Goal: Task Accomplishment & Management: Manage account settings

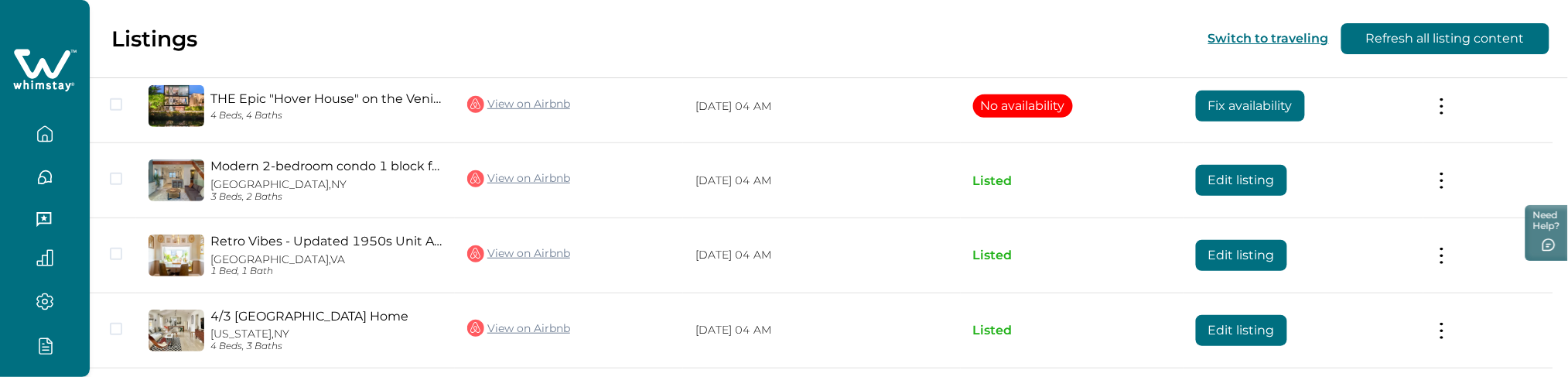
scroll to position [316, 0]
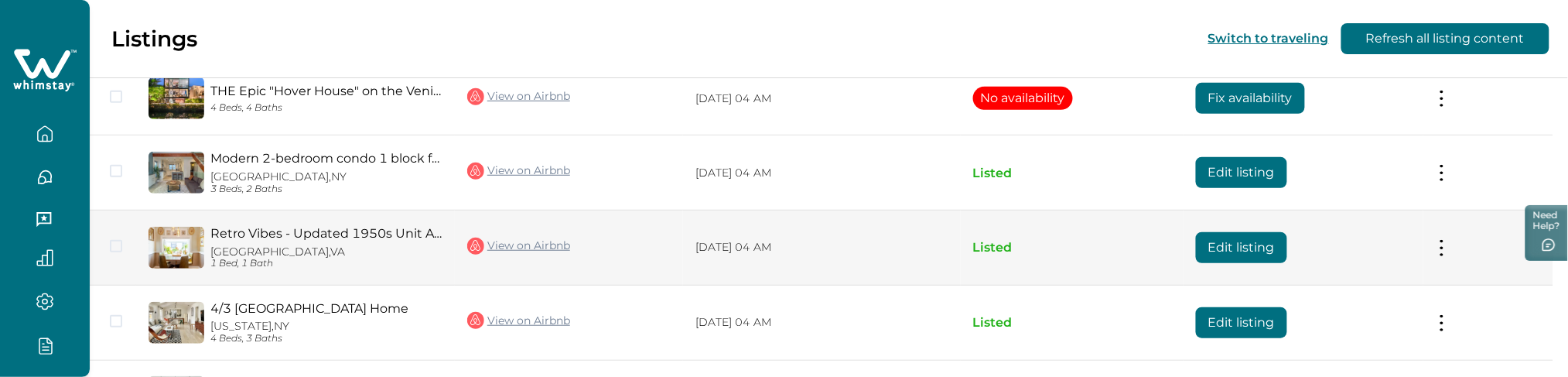
click at [1262, 242] on button "Edit listing" at bounding box center [1241, 248] width 91 height 31
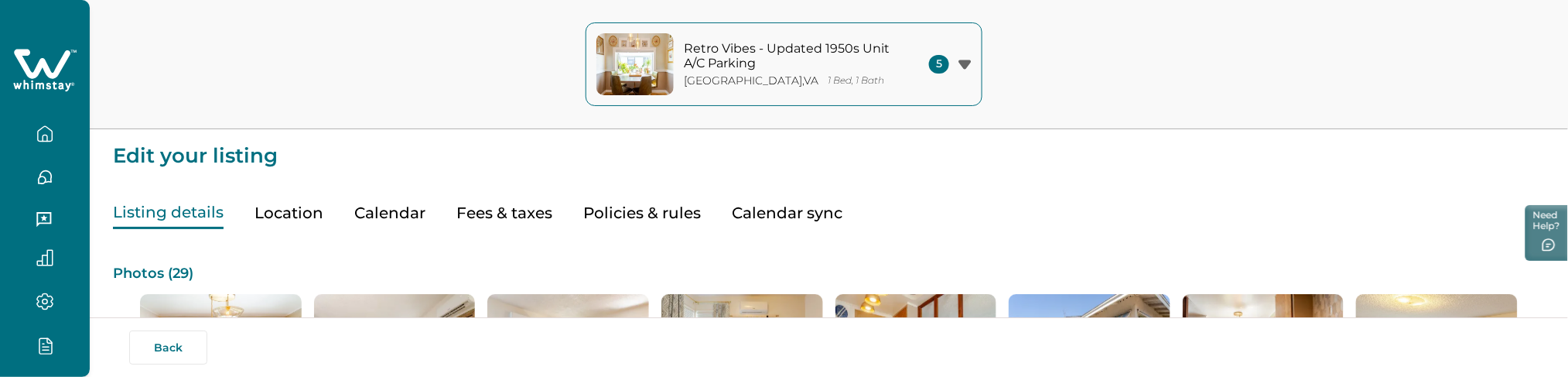
click at [627, 207] on button "Policies & rules" at bounding box center [642, 212] width 118 height 31
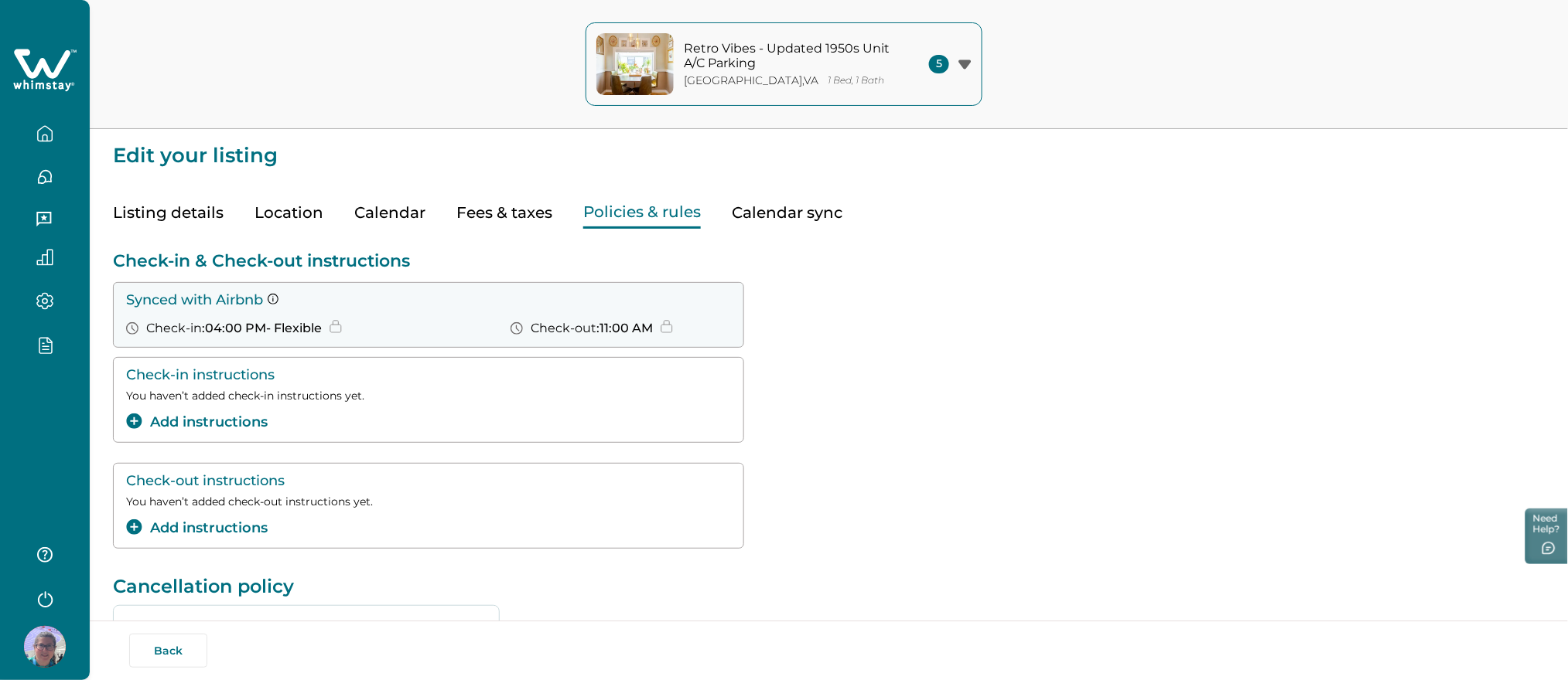
click at [203, 533] on button "Add instructions" at bounding box center [196, 528] width 141 height 21
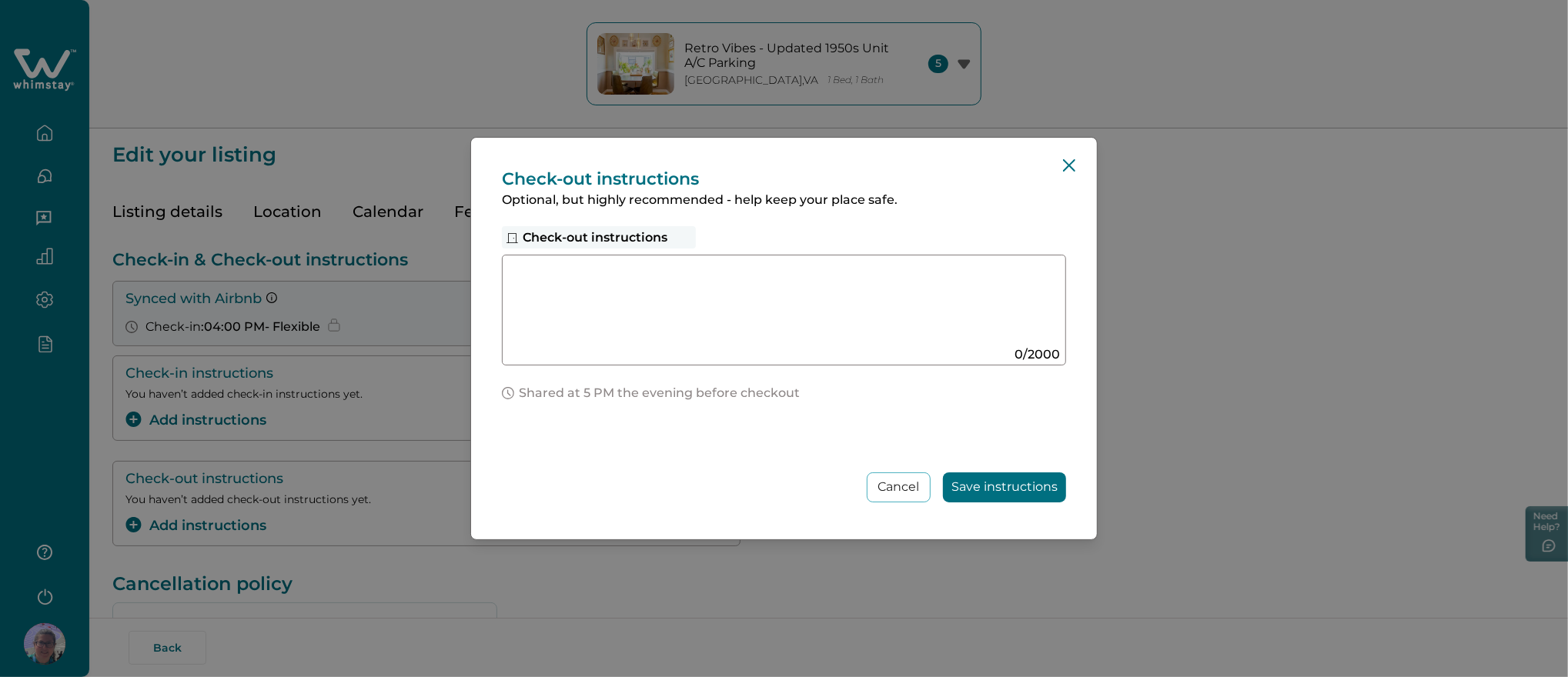
click at [1023, 382] on div "Check-out instructions Optional, but highly recommended - help keep your place …" at bounding box center [784, 339] width 626 height 402
click at [1281, 379] on div "Check-out instructions Optional, but highly recommended - help keep your place …" at bounding box center [784, 338] width 1568 height 677
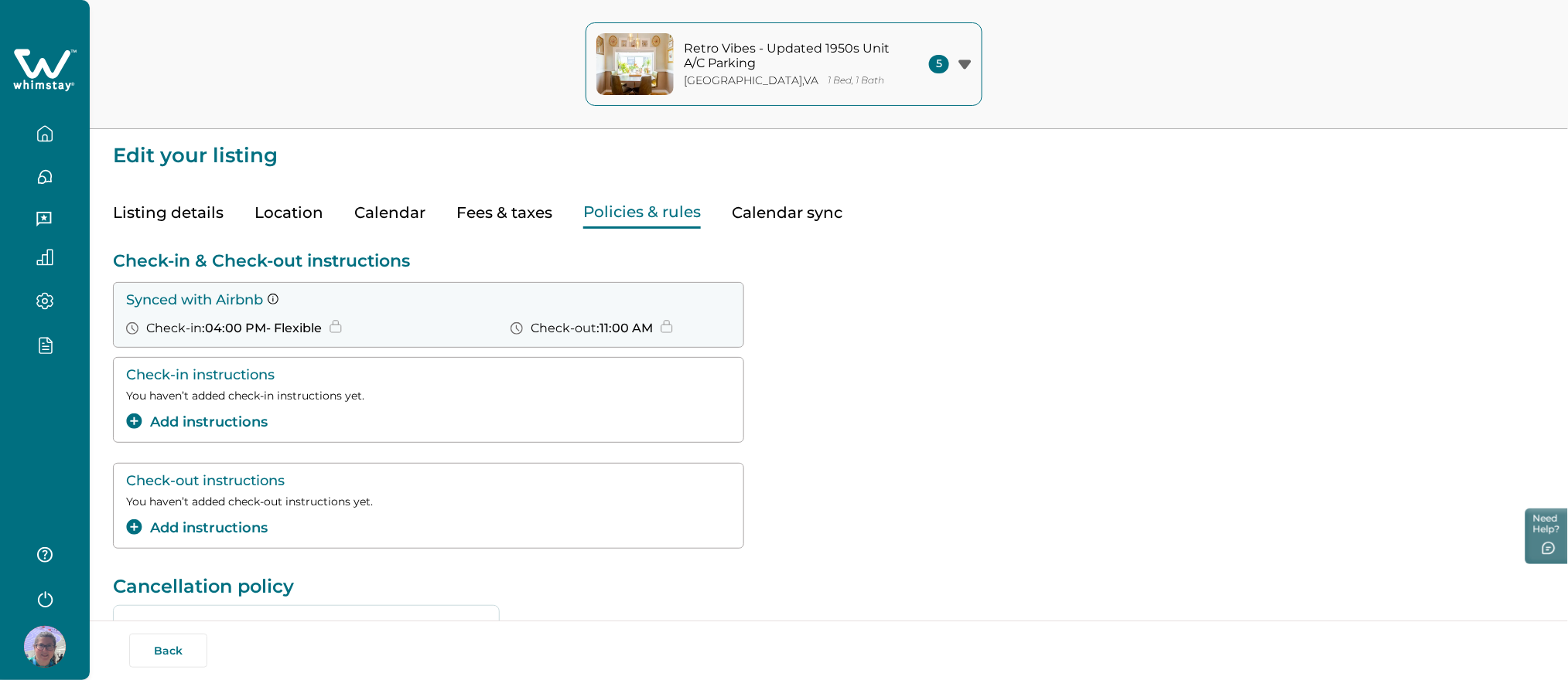
drag, startPoint x: 54, startPoint y: 56, endPoint x: 55, endPoint y: 69, distance: 13.0
click at [54, 56] on icon at bounding box center [44, 70] width 64 height 47
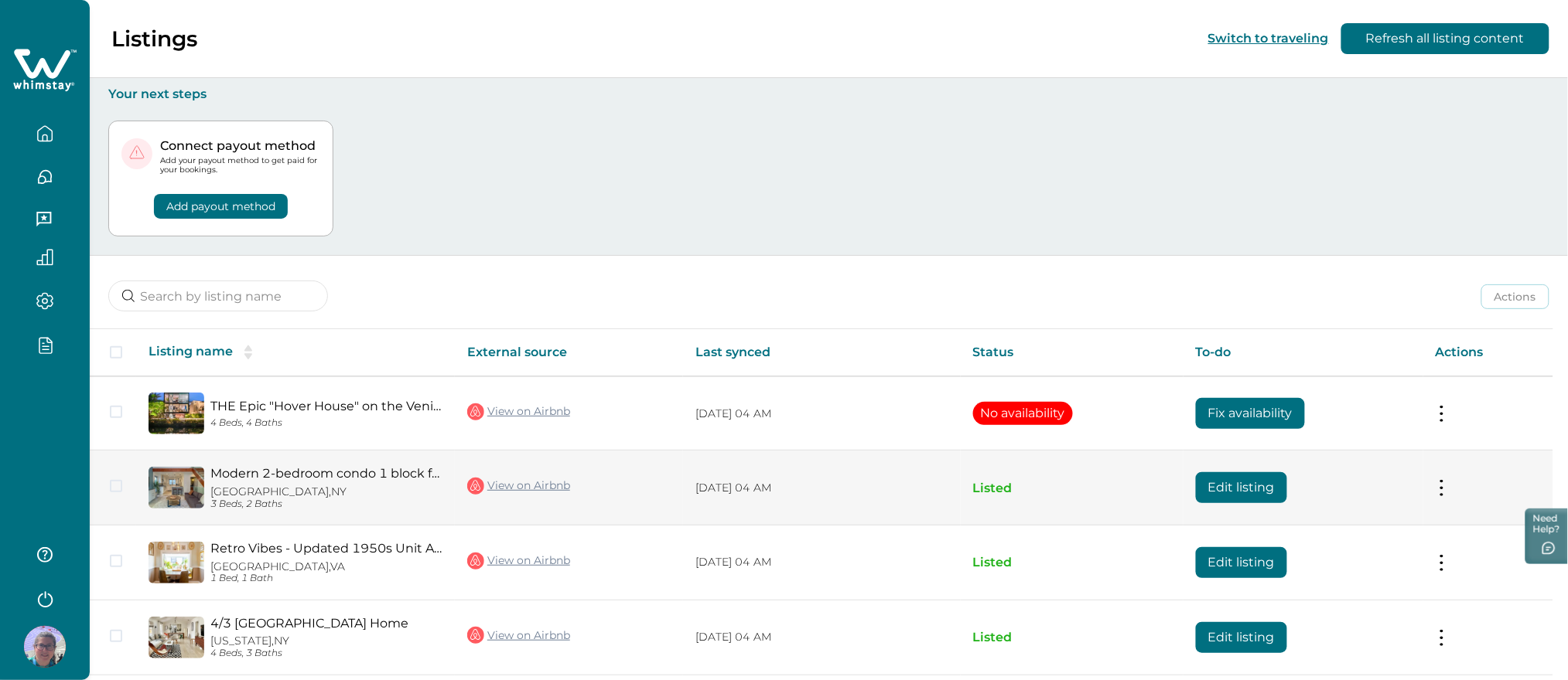
click at [317, 477] on link "Modern 2-bedroom condo 1 block from [GEOGRAPHIC_DATA]" at bounding box center [327, 473] width 232 height 15
